Goal: Navigation & Orientation: Go to known website

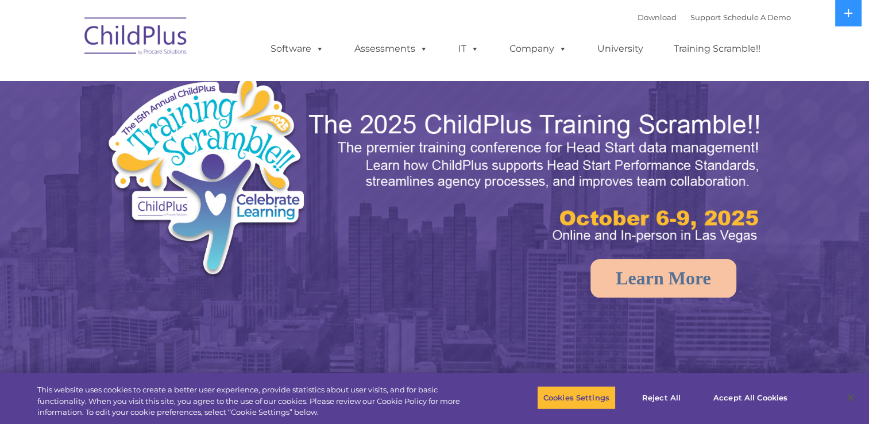
select select "MEDIUM"
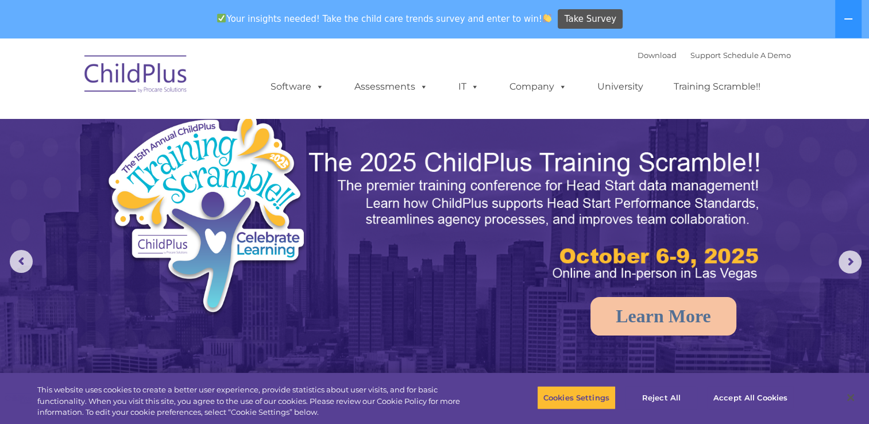
click at [170, 72] on img at bounding box center [136, 75] width 115 height 57
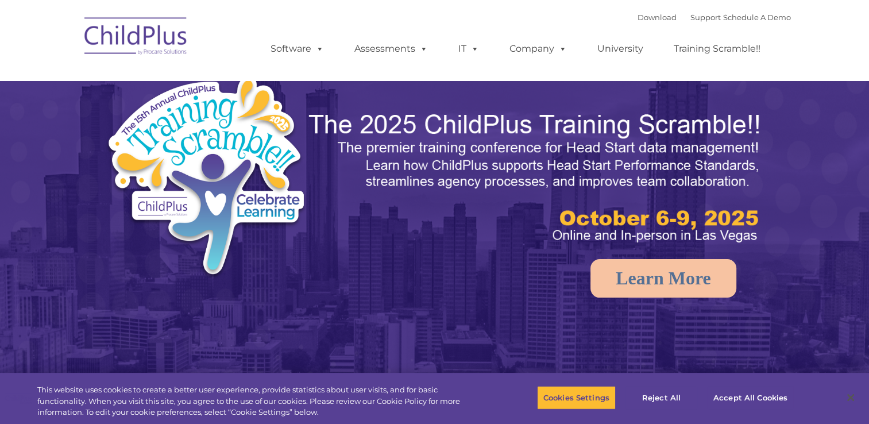
select select "MEDIUM"
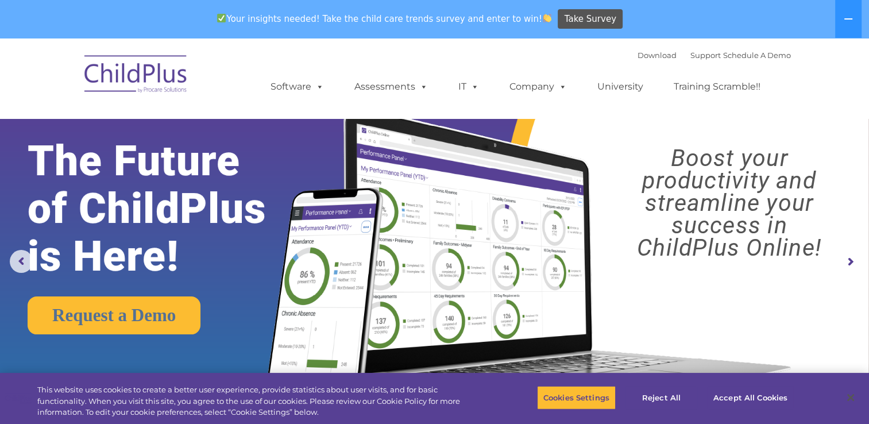
click at [141, 76] on img at bounding box center [136, 75] width 115 height 57
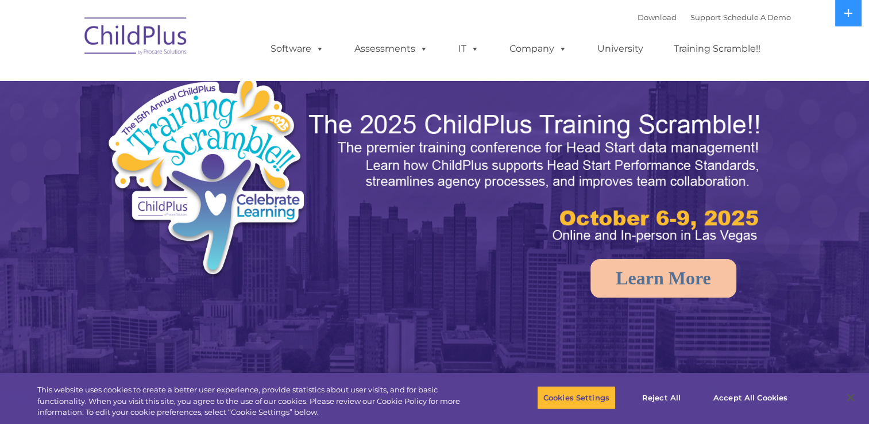
select select "MEDIUM"
